Goal: Task Accomplishment & Management: Use online tool/utility

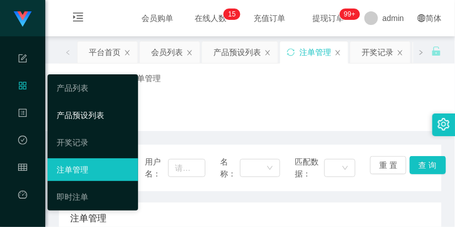
click at [66, 108] on link "产品预设列表" at bounding box center [93, 115] width 72 height 23
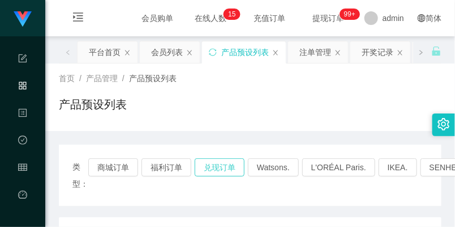
click at [216, 167] on button "兑现订单" at bounding box center [220, 167] width 50 height 18
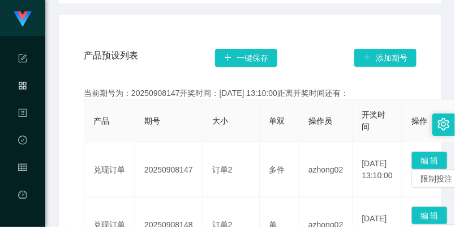
scroll to position [251, 0]
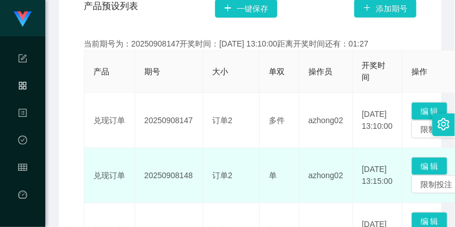
drag, startPoint x: 142, startPoint y: 172, endPoint x: 196, endPoint y: 172, distance: 53.8
click at [196, 172] on td "20250908148" at bounding box center [169, 175] width 68 height 55
copy td "20250908148"
